Goal: Transaction & Acquisition: Register for event/course

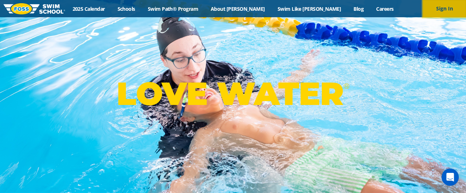
click at [435, 15] on button "Sign In" at bounding box center [443, 8] width 43 height 17
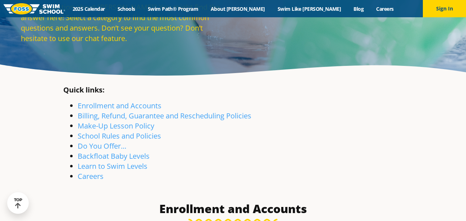
scroll to position [74, 0]
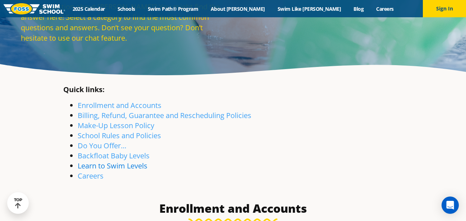
click at [109, 161] on link "Learn to Swim Levels" at bounding box center [113, 166] width 70 height 10
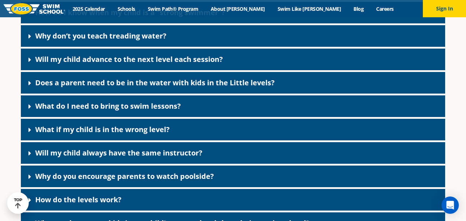
scroll to position [1851, 0]
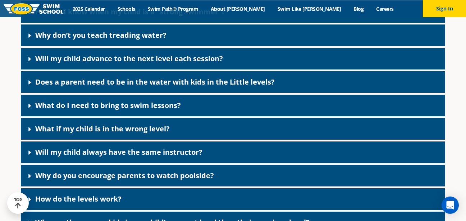
click at [163, 139] on div "What if my child is in the wrong level?" at bounding box center [233, 129] width 424 height 22
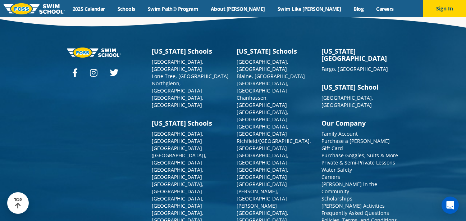
scroll to position [2483, 0]
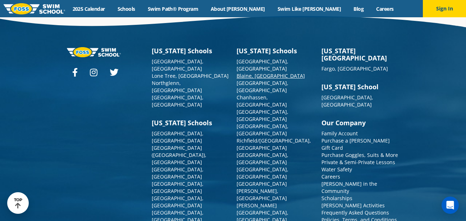
click at [253, 79] on link "Blaine, [GEOGRAPHIC_DATA]" at bounding box center [270, 75] width 68 height 7
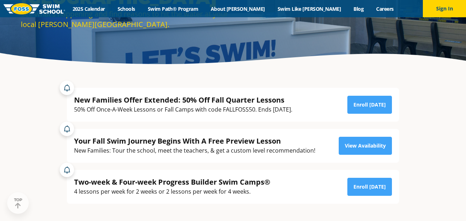
scroll to position [86, 0]
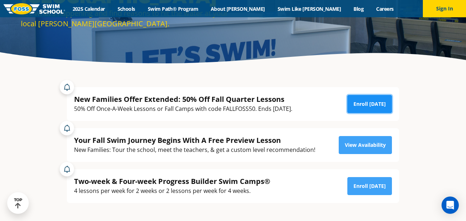
click at [354, 102] on link "Enroll Today" at bounding box center [369, 104] width 45 height 18
